Goal: Information Seeking & Learning: Learn about a topic

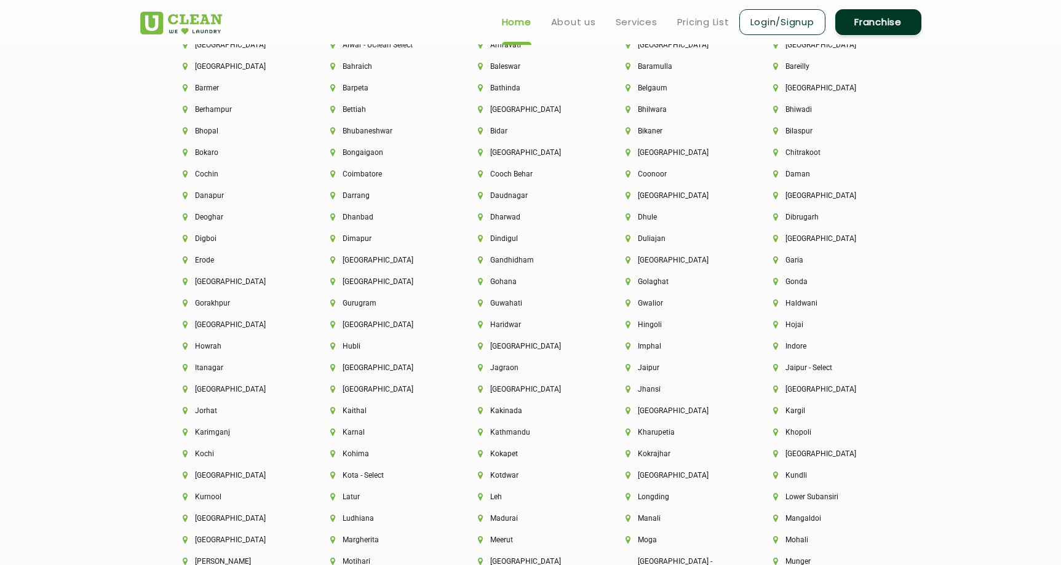
scroll to position [2738, 0]
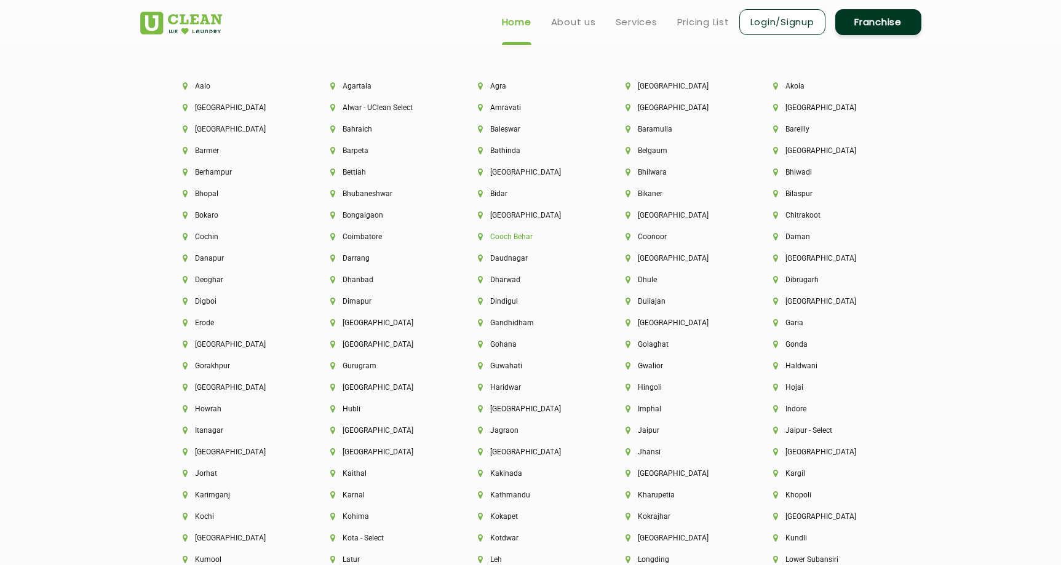
click at [500, 238] on li "Cooch Behar" at bounding box center [531, 237] width 106 height 9
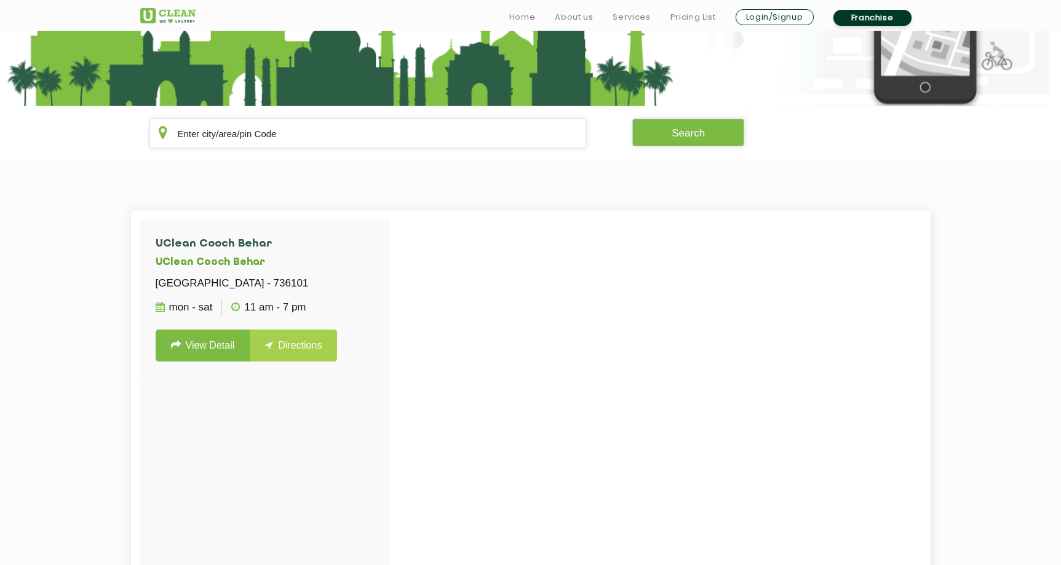
scroll to position [191, 0]
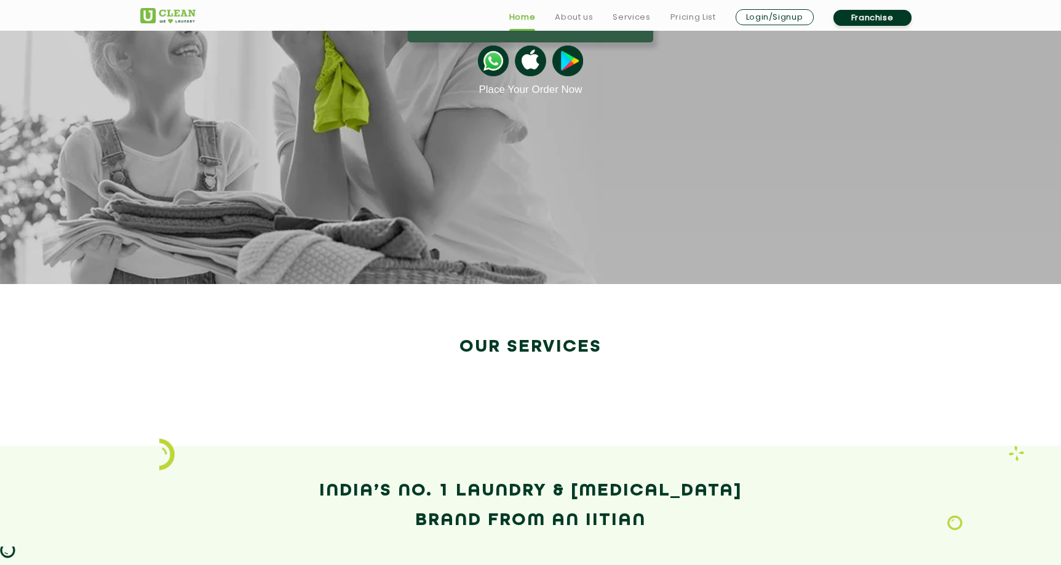
scroll to position [1779, 0]
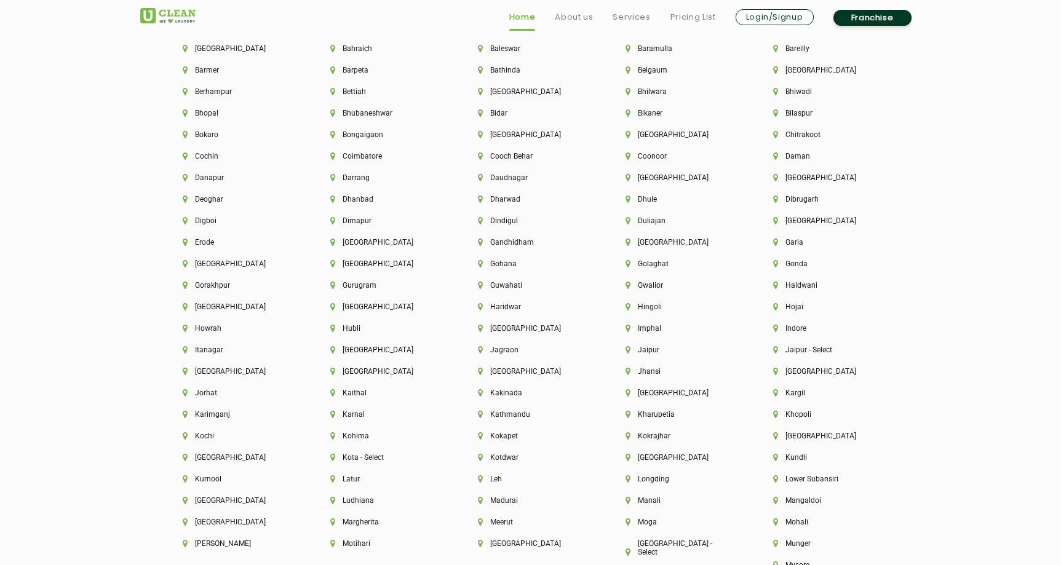
scroll to position [3439, 0]
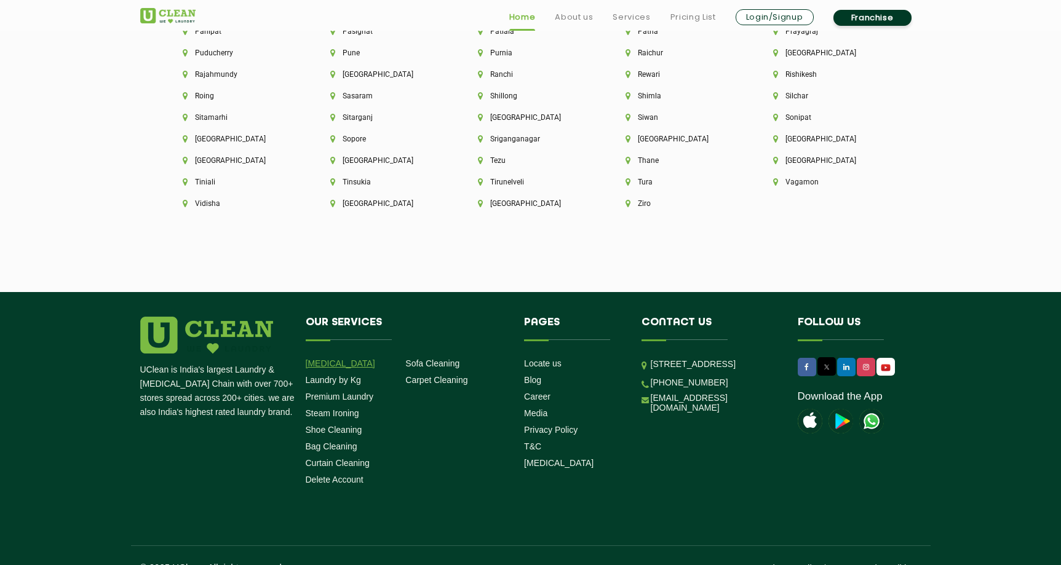
click at [337, 359] on link "[MEDICAL_DATA]" at bounding box center [341, 364] width 70 height 10
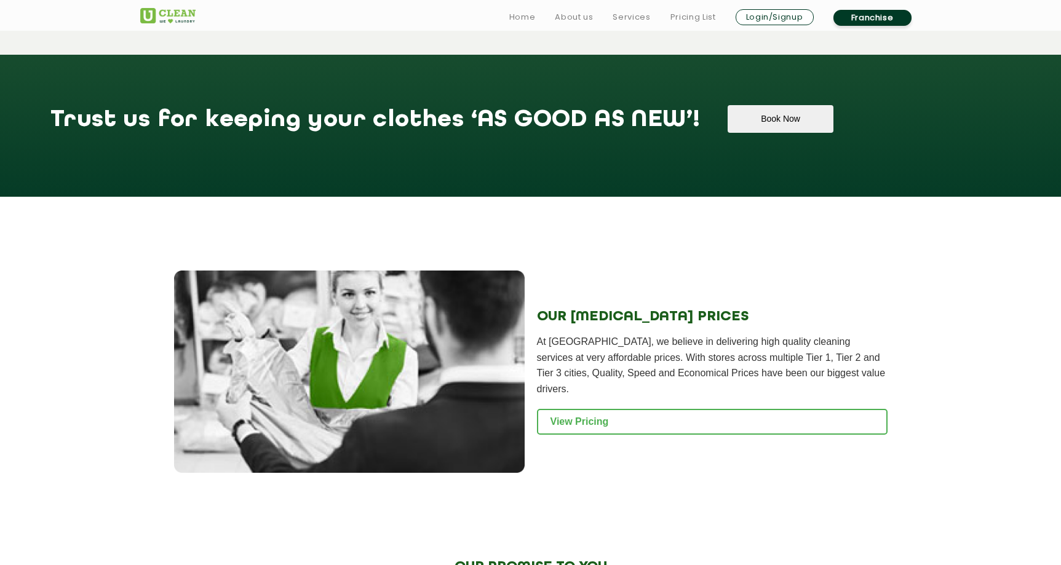
scroll to position [1688, 0]
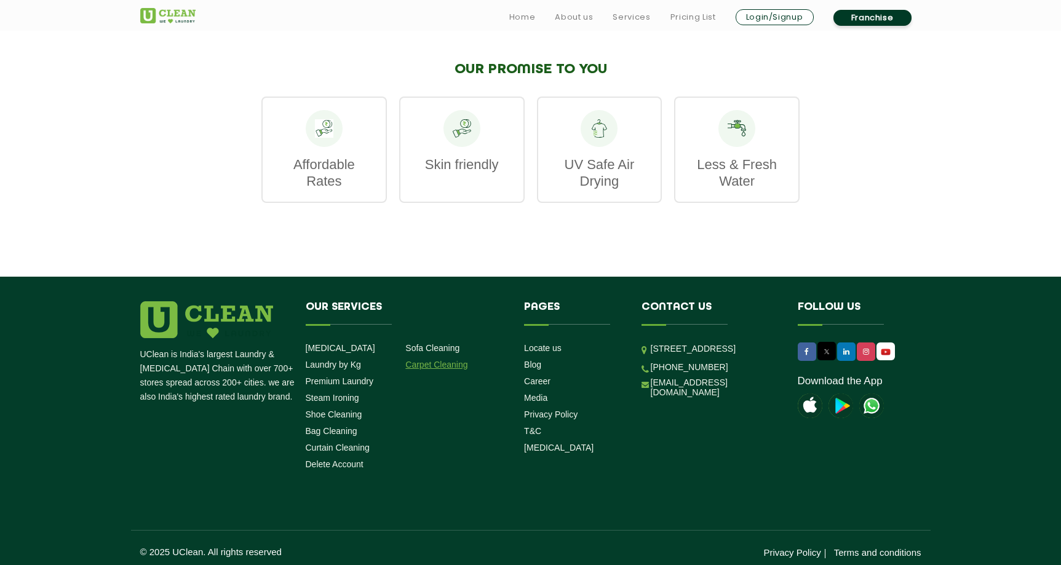
click at [444, 360] on link "Carpet Cleaning" at bounding box center [436, 365] width 62 height 10
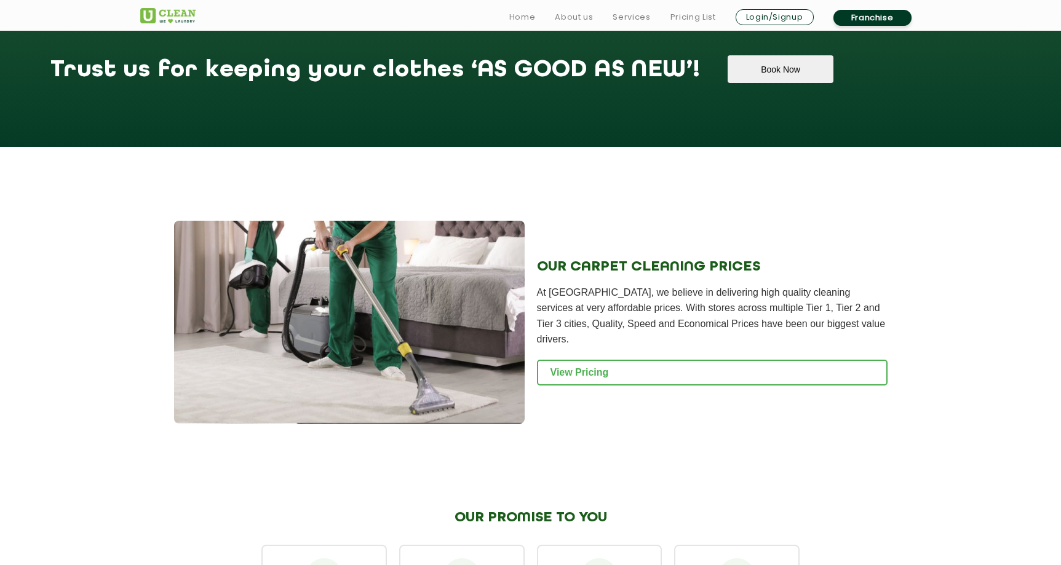
scroll to position [1513, 0]
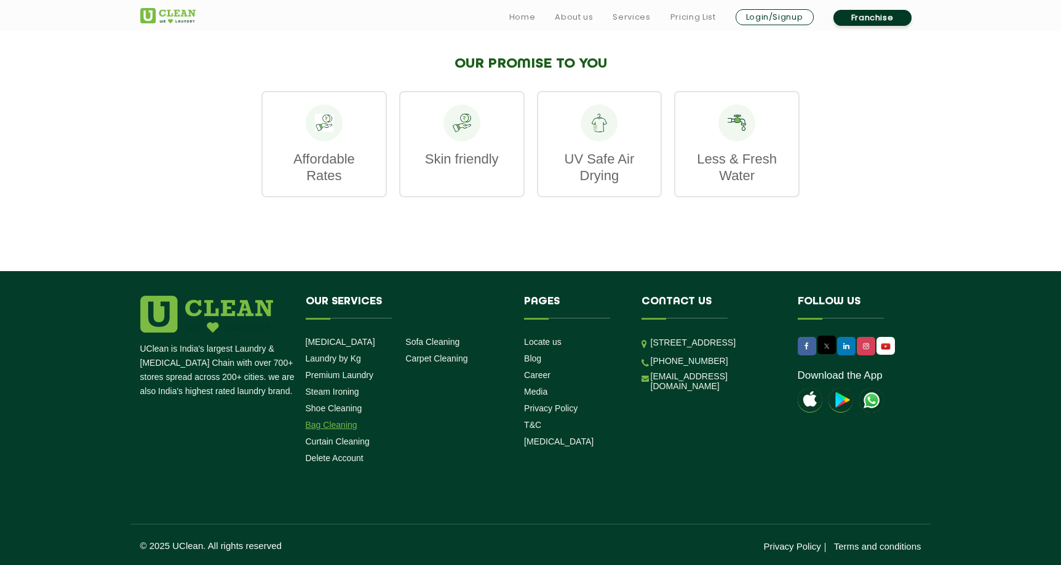
click at [340, 427] on link "Bag Cleaning" at bounding box center [332, 425] width 52 height 10
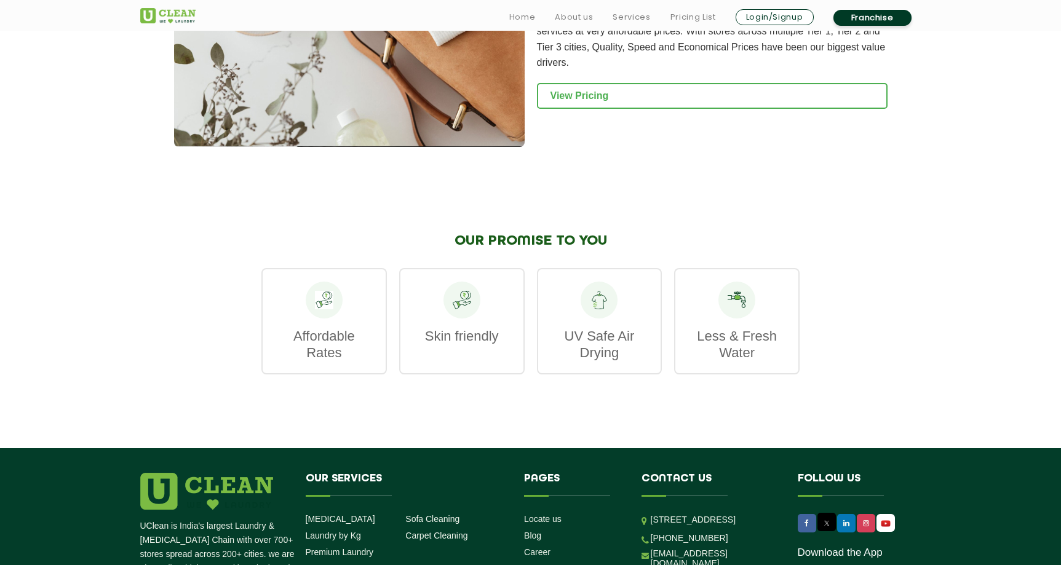
scroll to position [1507, 0]
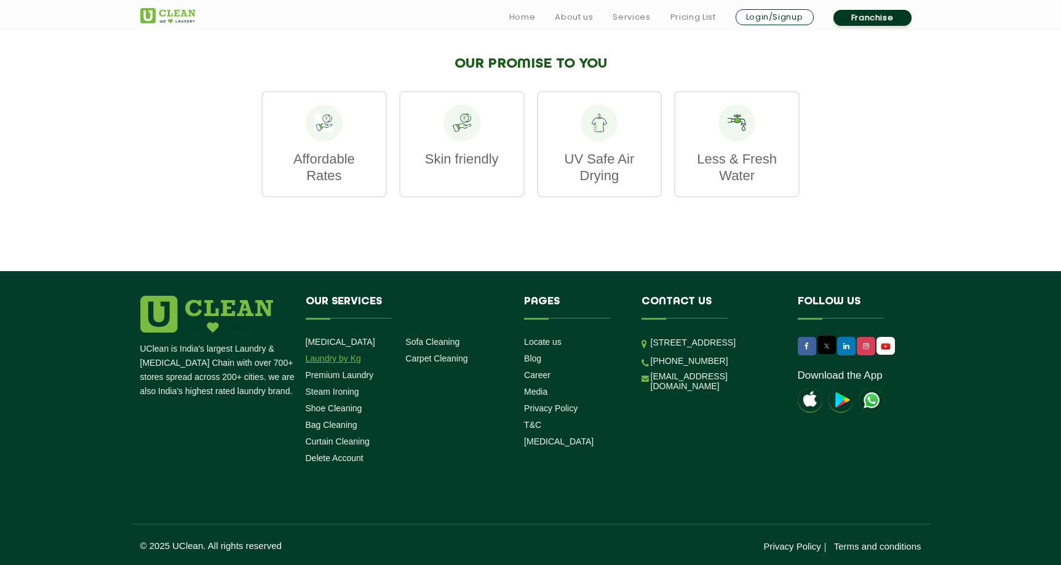
click at [339, 359] on link "Laundry by Kg" at bounding box center [333, 359] width 55 height 10
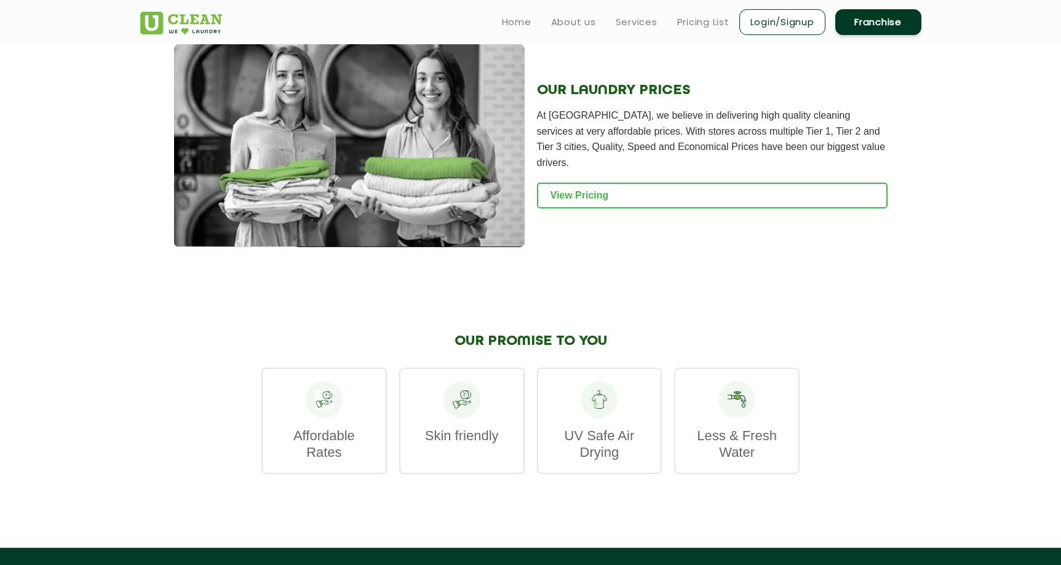
scroll to position [1452, 0]
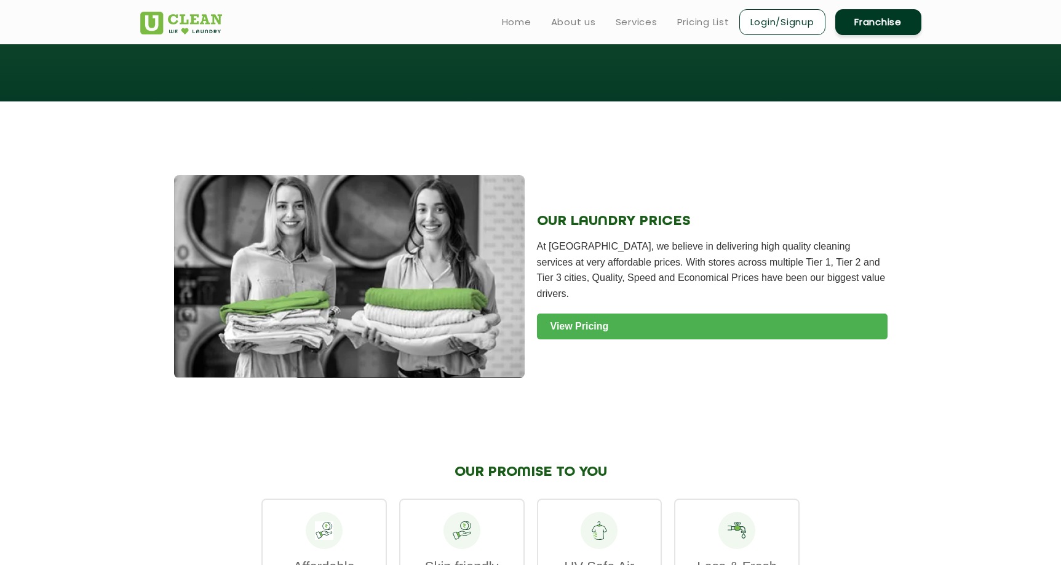
click at [620, 314] on link "View Pricing" at bounding box center [712, 327] width 351 height 26
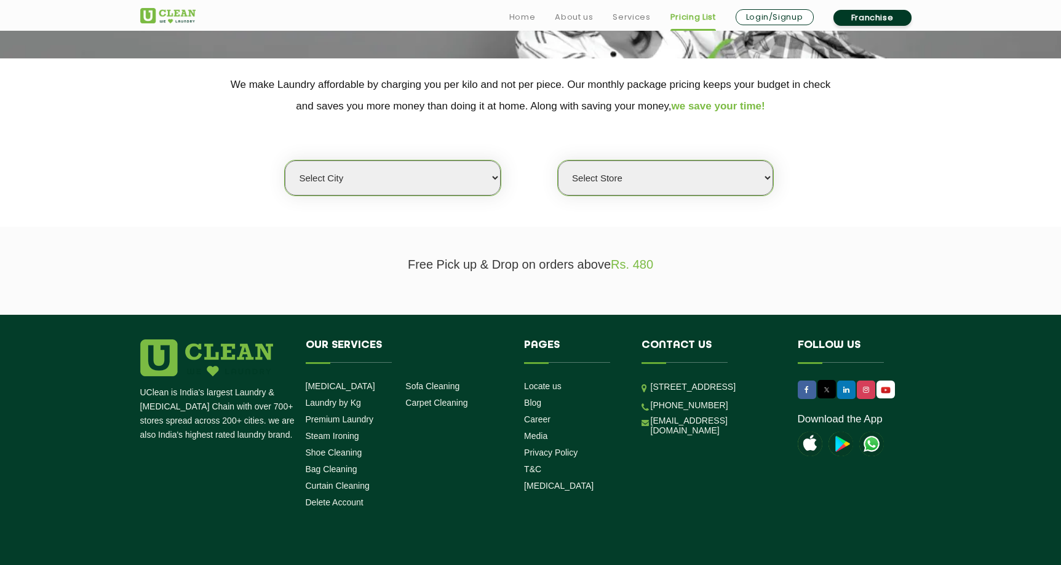
scroll to position [227, 0]
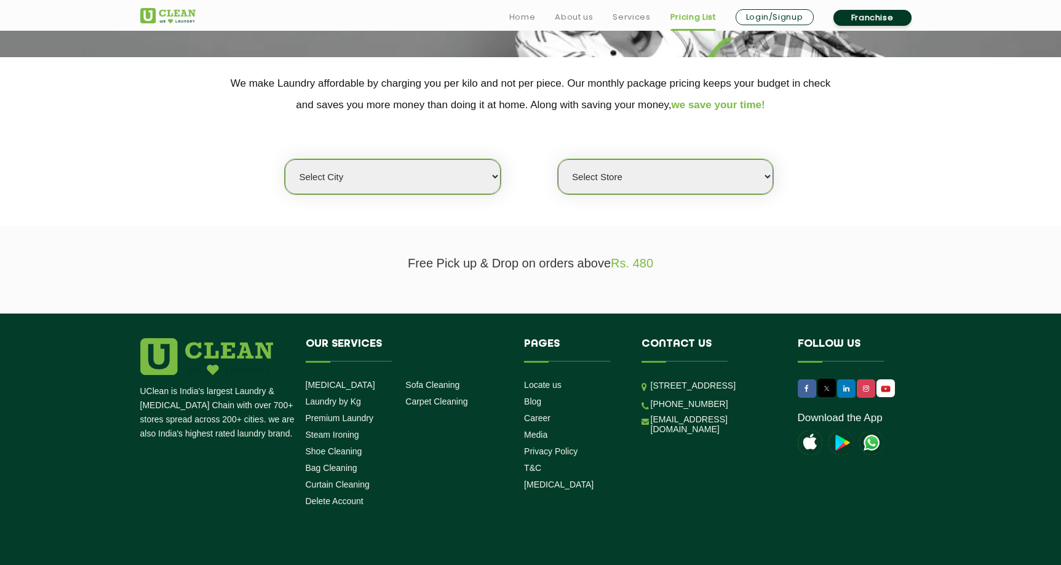
click at [479, 172] on select "Select city [GEOGRAPHIC_DATA] [GEOGRAPHIC_DATA] [GEOGRAPHIC_DATA] [GEOGRAPHIC_D…" at bounding box center [392, 176] width 215 height 35
select select "26"
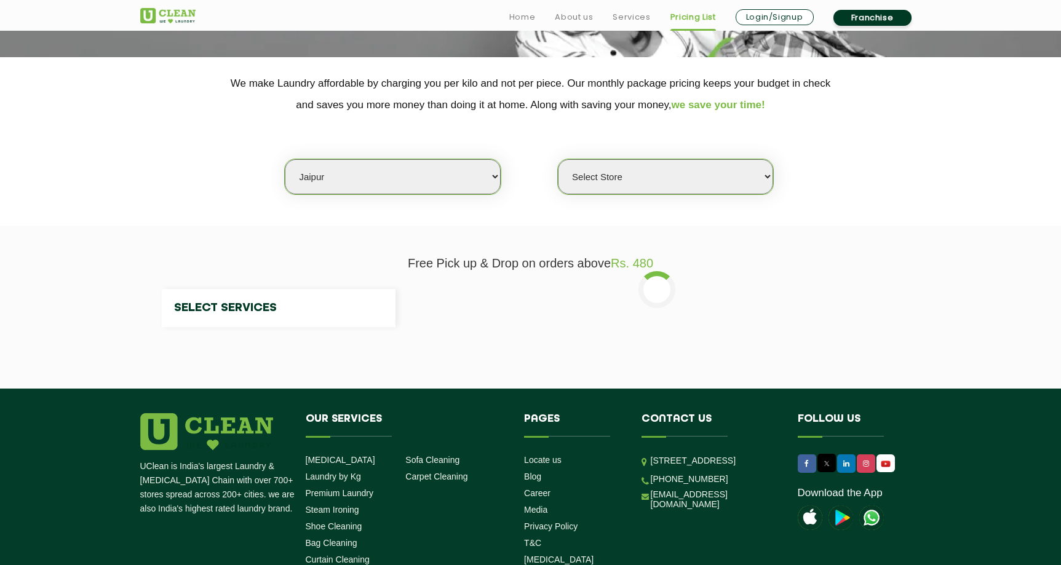
select select "0"
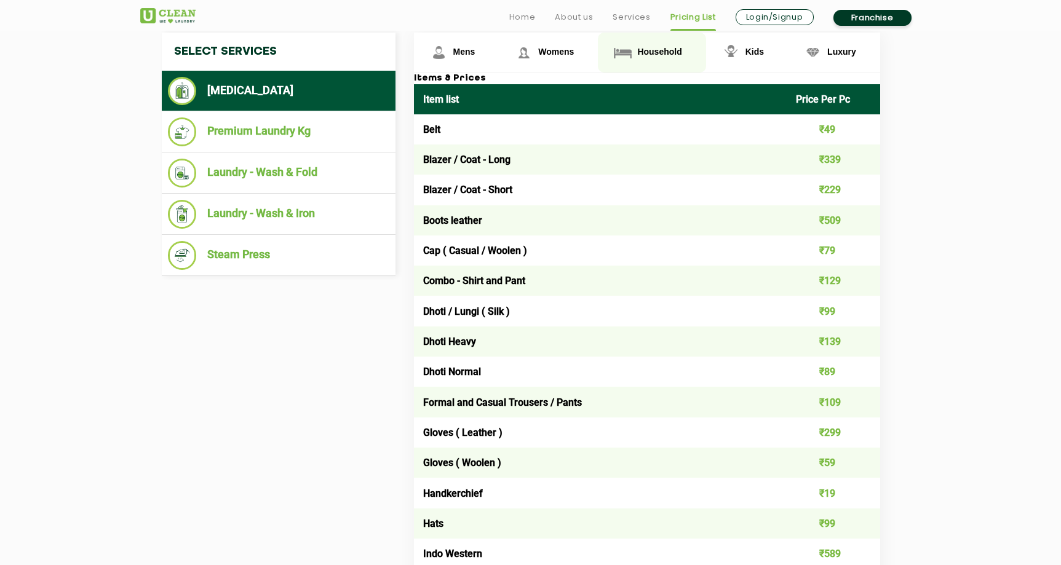
scroll to position [495, 0]
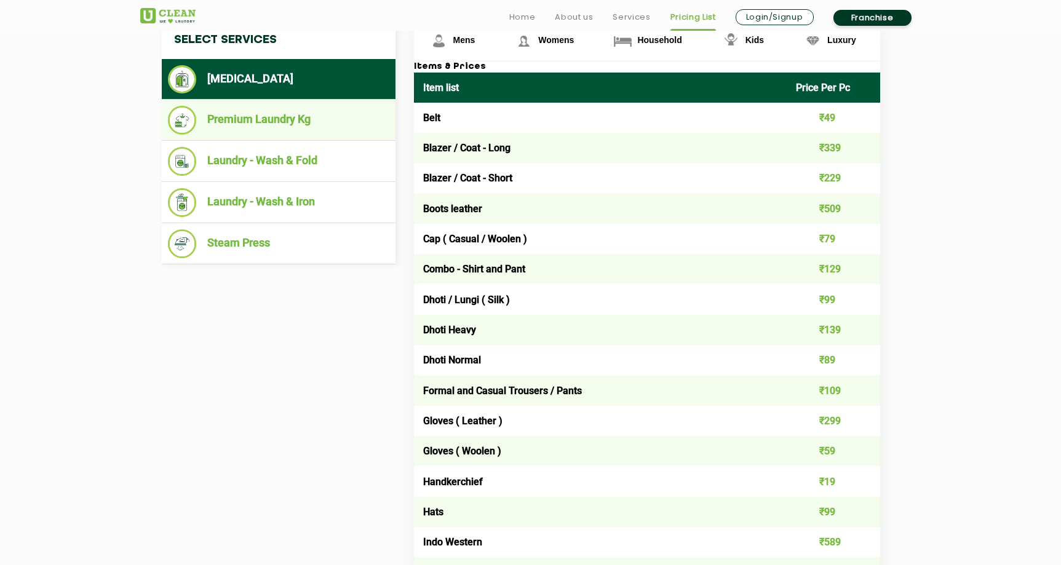
click at [354, 128] on li "Premium Laundry Kg" at bounding box center [278, 120] width 221 height 29
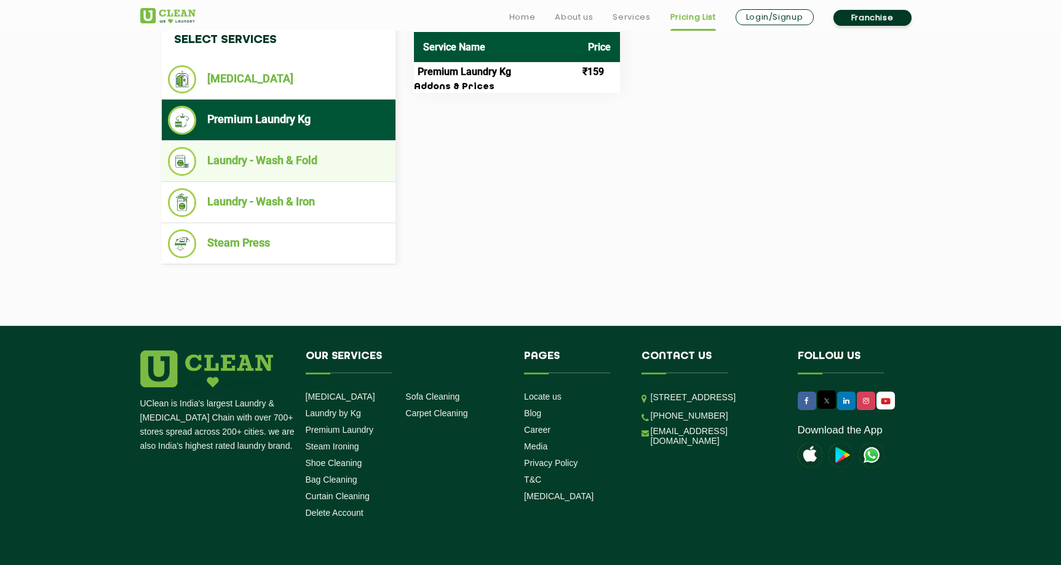
click at [354, 162] on li "Laundry - Wash & Fold" at bounding box center [278, 161] width 221 height 29
